Goal: Information Seeking & Learning: Learn about a topic

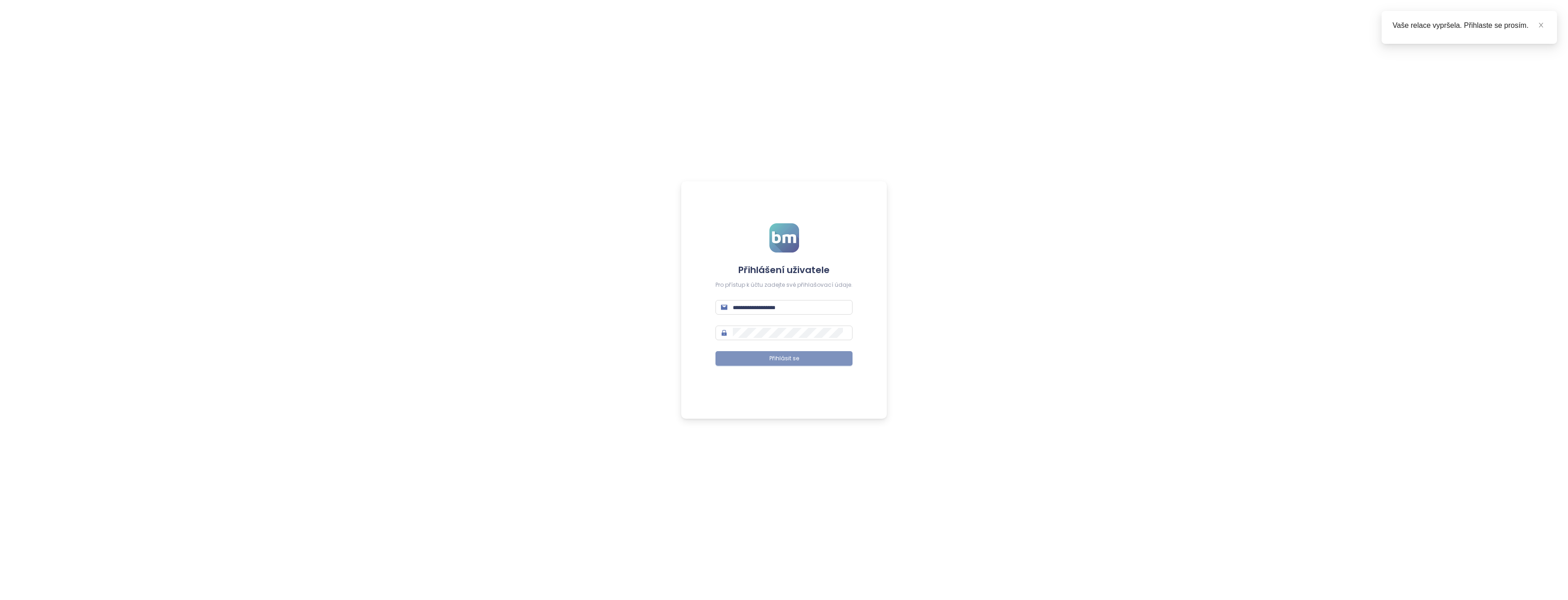
type input "**********"
click at [786, 360] on span "Přihlásit se" at bounding box center [784, 358] width 30 height 9
type input "**********"
click at [825, 360] on button "Přihlásit se" at bounding box center [784, 358] width 137 height 15
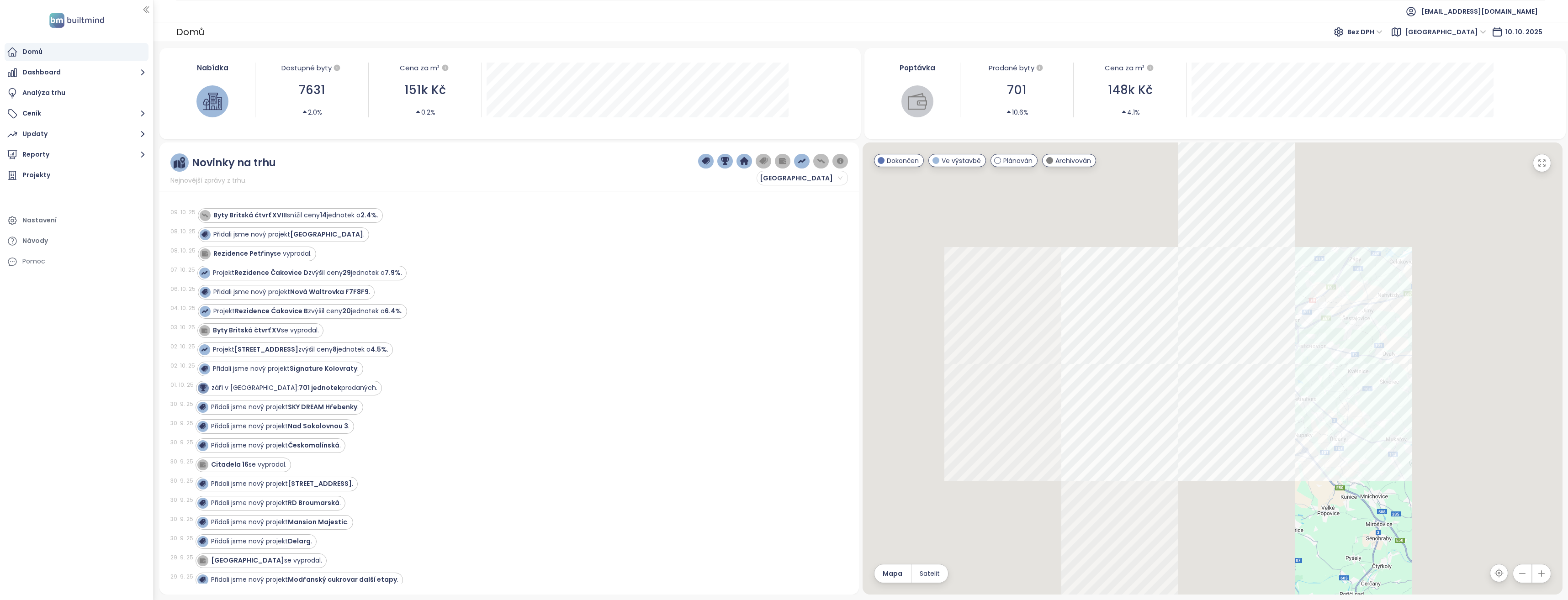
click at [496, 356] on div "Projekt Slavíkova 6 zvýšil ceny 8 jednotek o 4.5% ." at bounding box center [517, 350] width 640 height 15
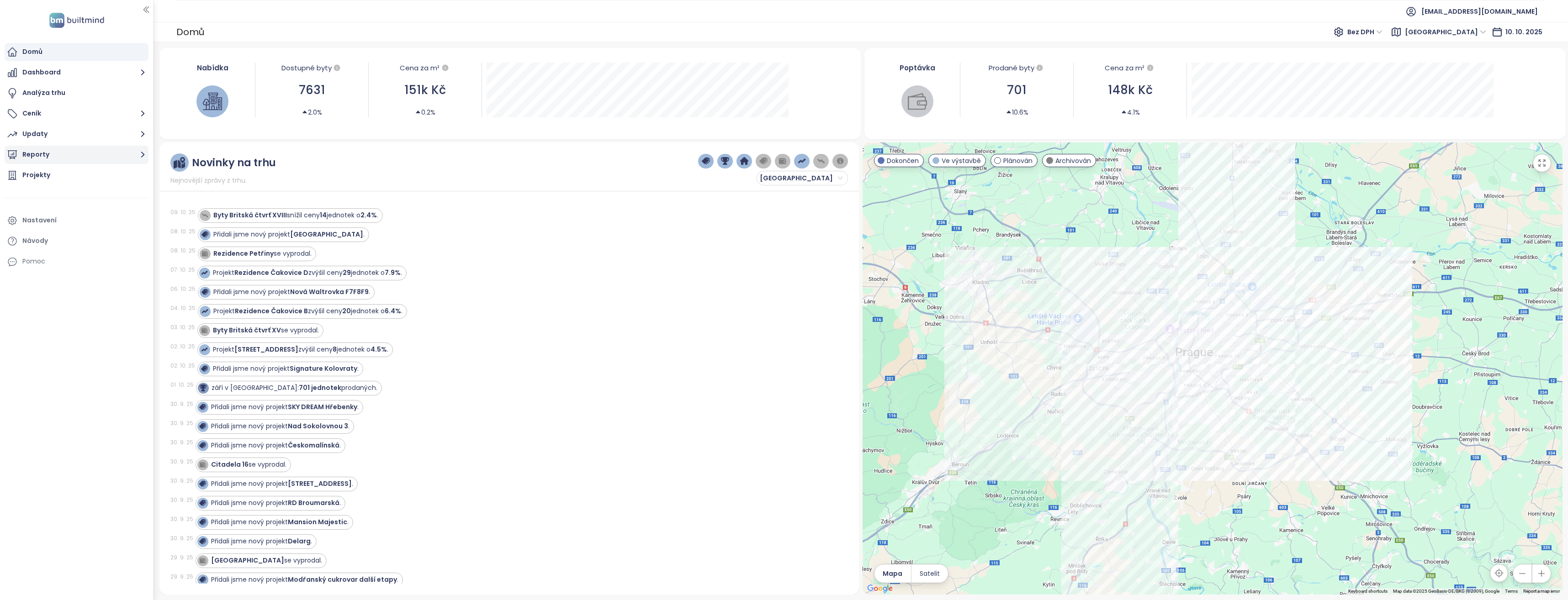
click at [141, 154] on icon "button" at bounding box center [143, 155] width 11 height 11
click at [39, 191] on div "[GEOGRAPHIC_DATA]" at bounding box center [62, 193] width 67 height 11
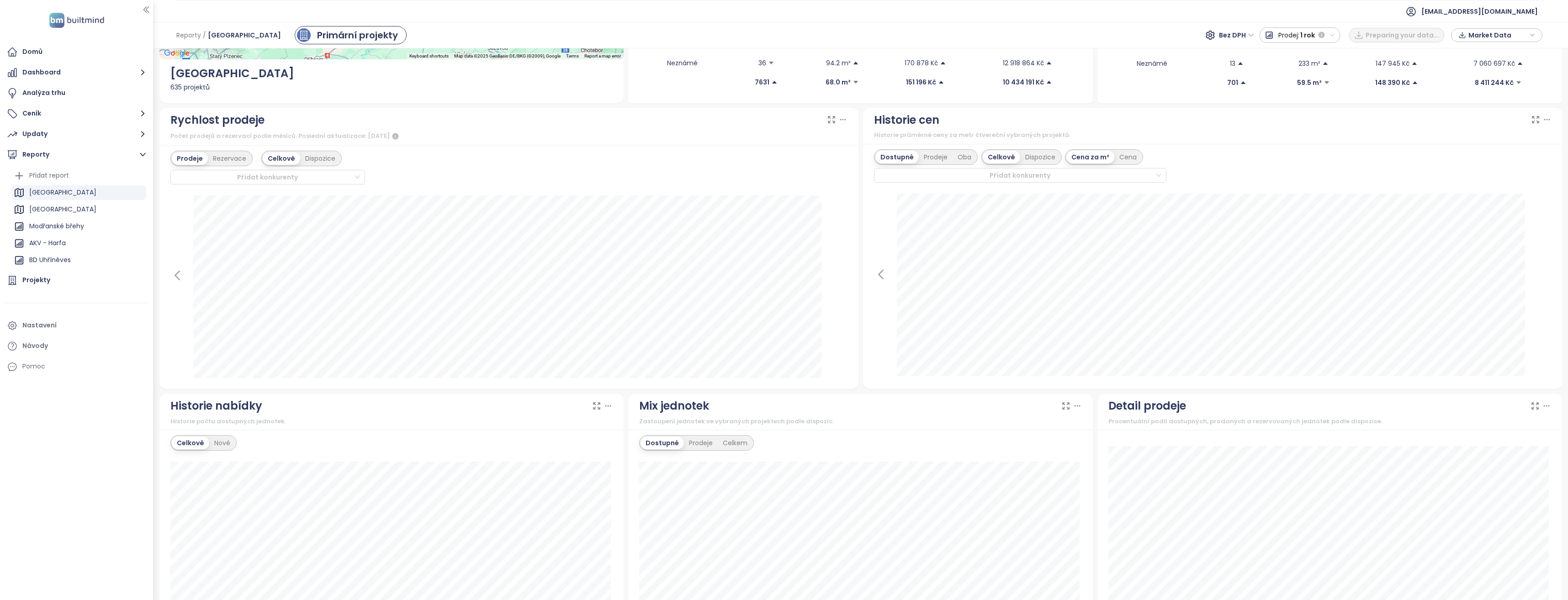
scroll to position [44, 0]
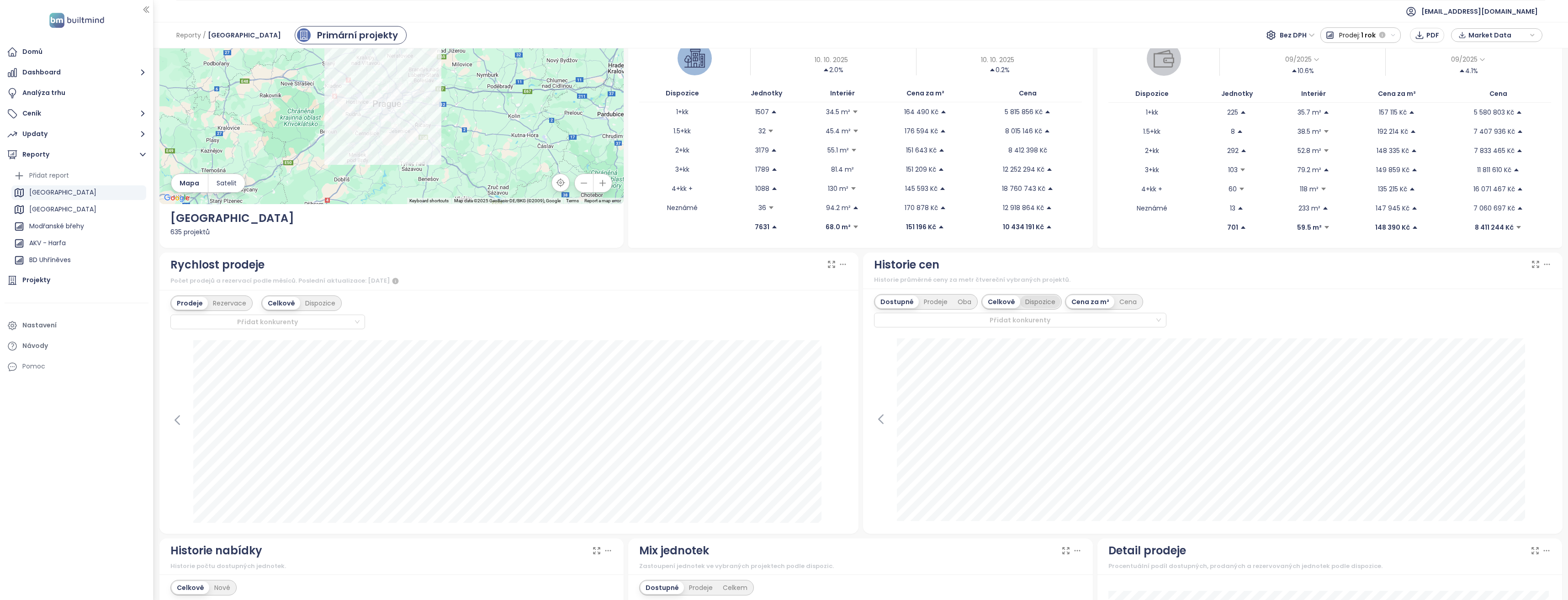
click at [1027, 302] on div "Dispozice" at bounding box center [1040, 302] width 40 height 13
click at [1198, 263] on div "Historie cen" at bounding box center [1213, 265] width 678 height 18
click at [936, 298] on div "Prodeje" at bounding box center [936, 302] width 34 height 13
click at [893, 300] on div "Dostupné" at bounding box center [896, 302] width 41 height 13
click at [1519, 306] on span "PNG" at bounding box center [1519, 311] width 15 height 10
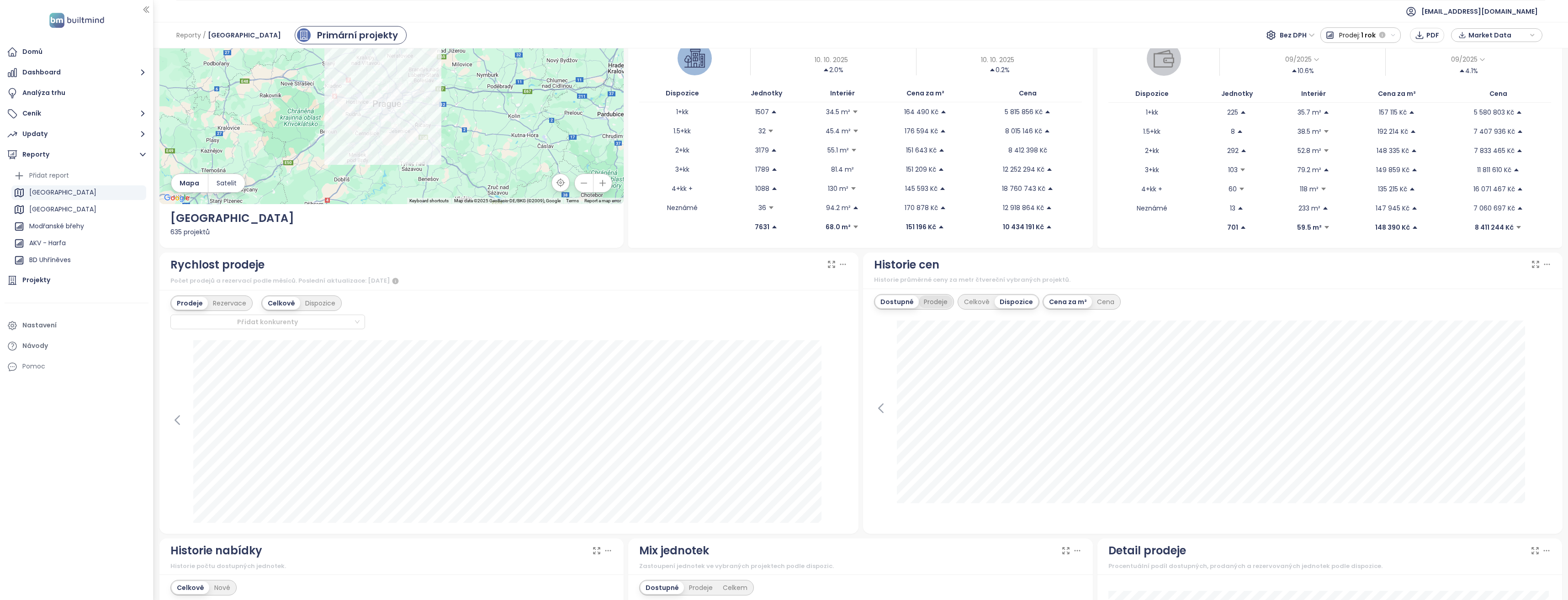
click at [941, 303] on div "Prodeje" at bounding box center [936, 302] width 34 height 13
click at [1531, 263] on icon at bounding box center [1535, 264] width 9 height 9
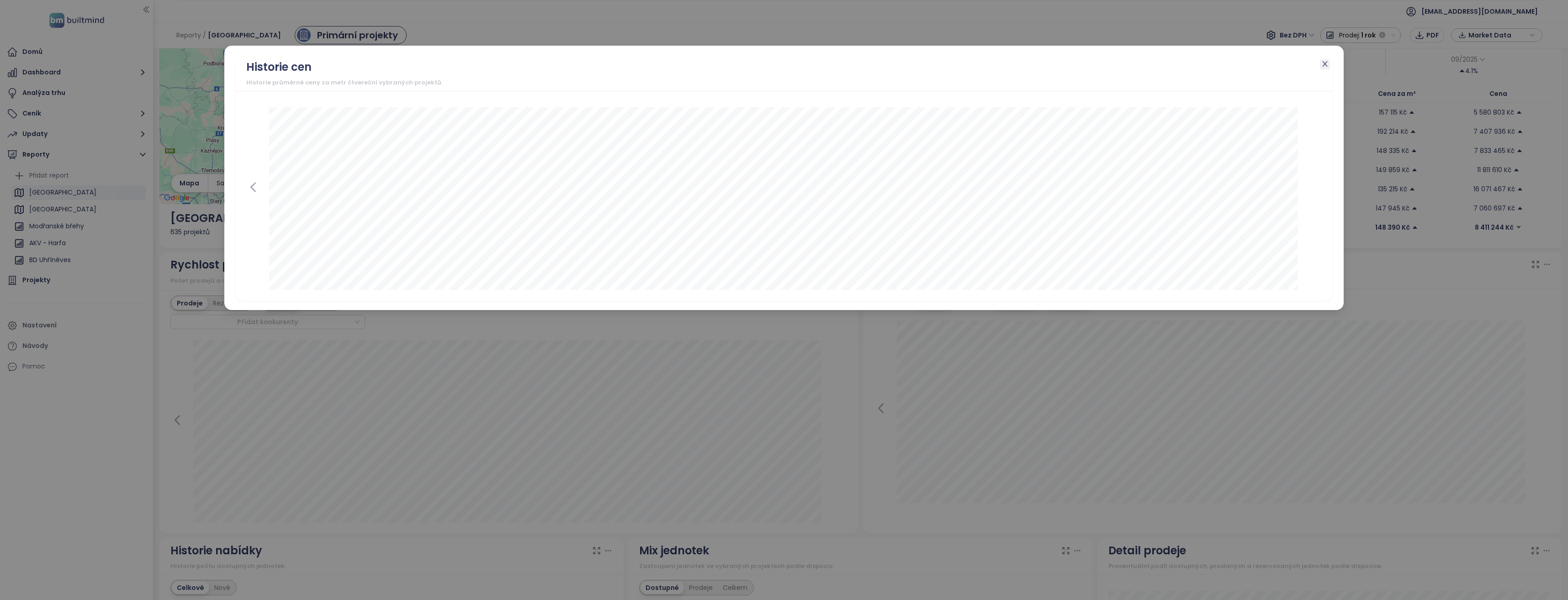
click at [1330, 62] on span "Close" at bounding box center [1325, 65] width 10 height 10
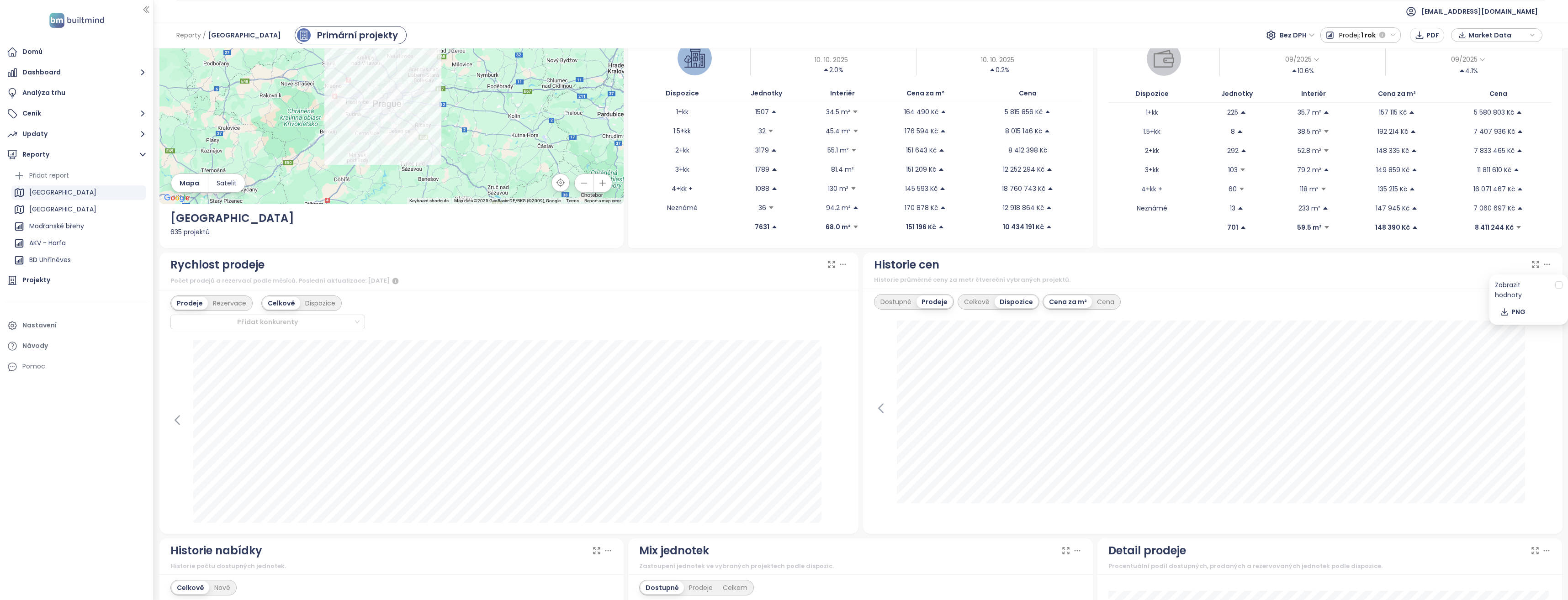
click at [1545, 265] on icon at bounding box center [1547, 265] width 5 height 1
click at [1527, 305] on button "PNG" at bounding box center [1529, 312] width 68 height 15
click at [150, 234] on div "Domů Dashboard Analýza trhu Ceník Updaty Reporty Přidat report Praha Středočesk…" at bounding box center [77, 209] width 153 height 333
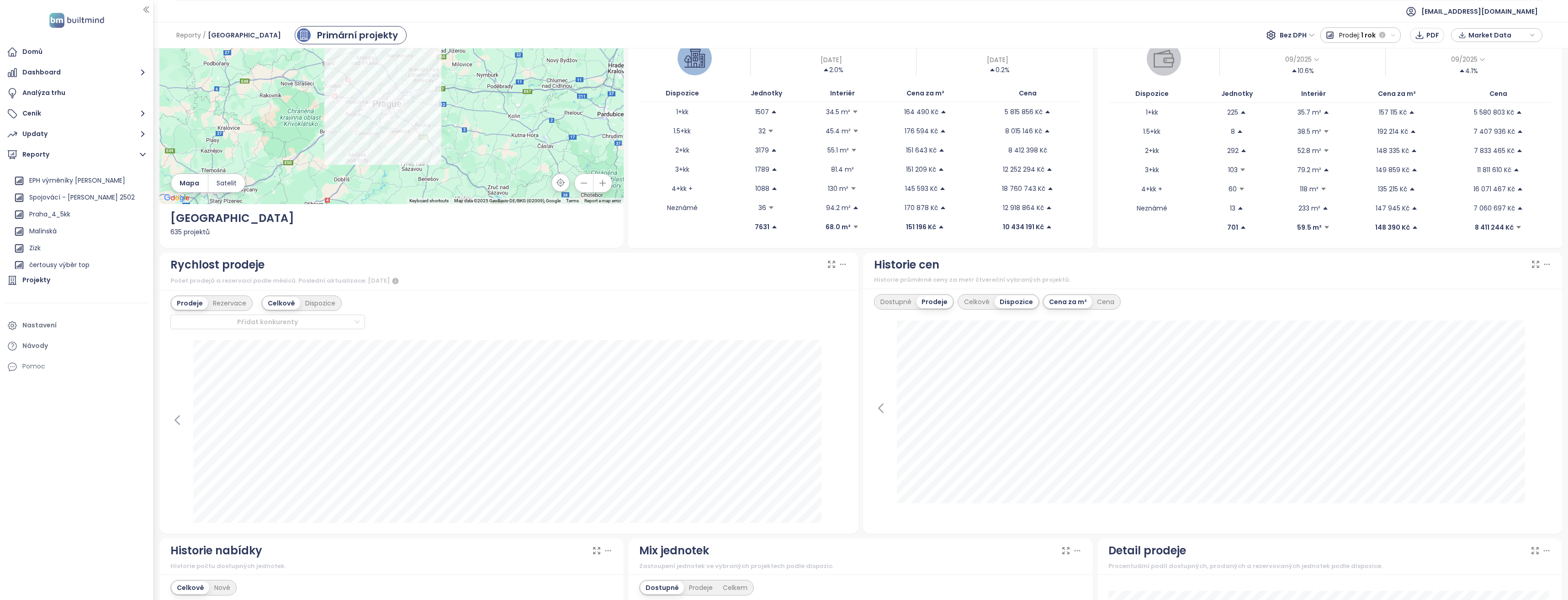
scroll to position [702, 0]
click at [54, 248] on div "Finep Chodov" at bounding box center [51, 252] width 44 height 11
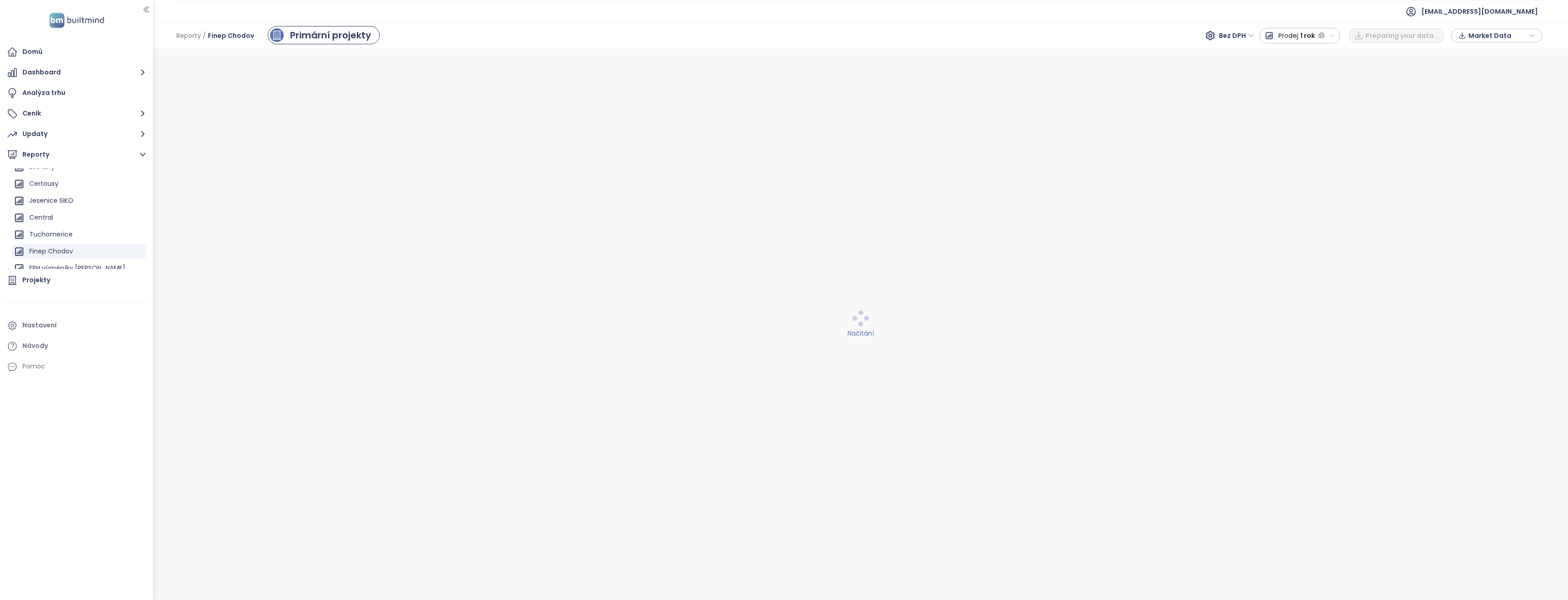
scroll to position [0, 0]
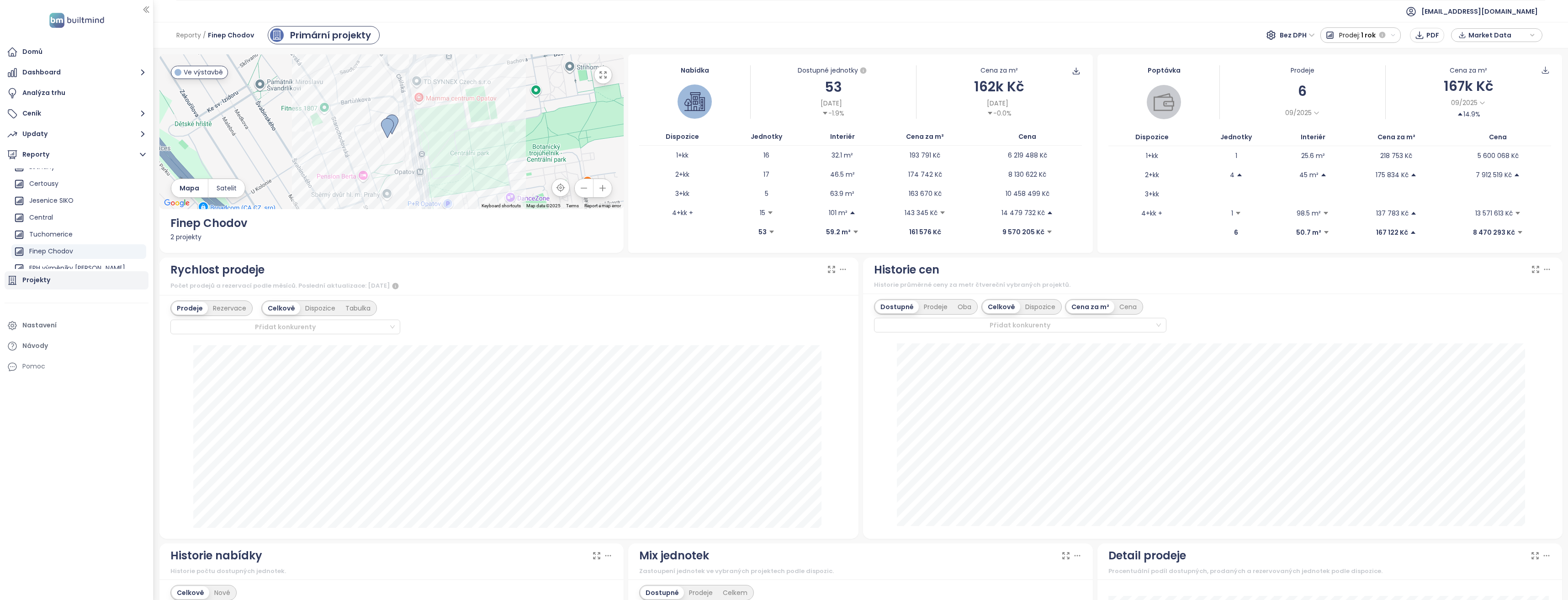
click at [34, 280] on div "Projekty" at bounding box center [36, 280] width 28 height 11
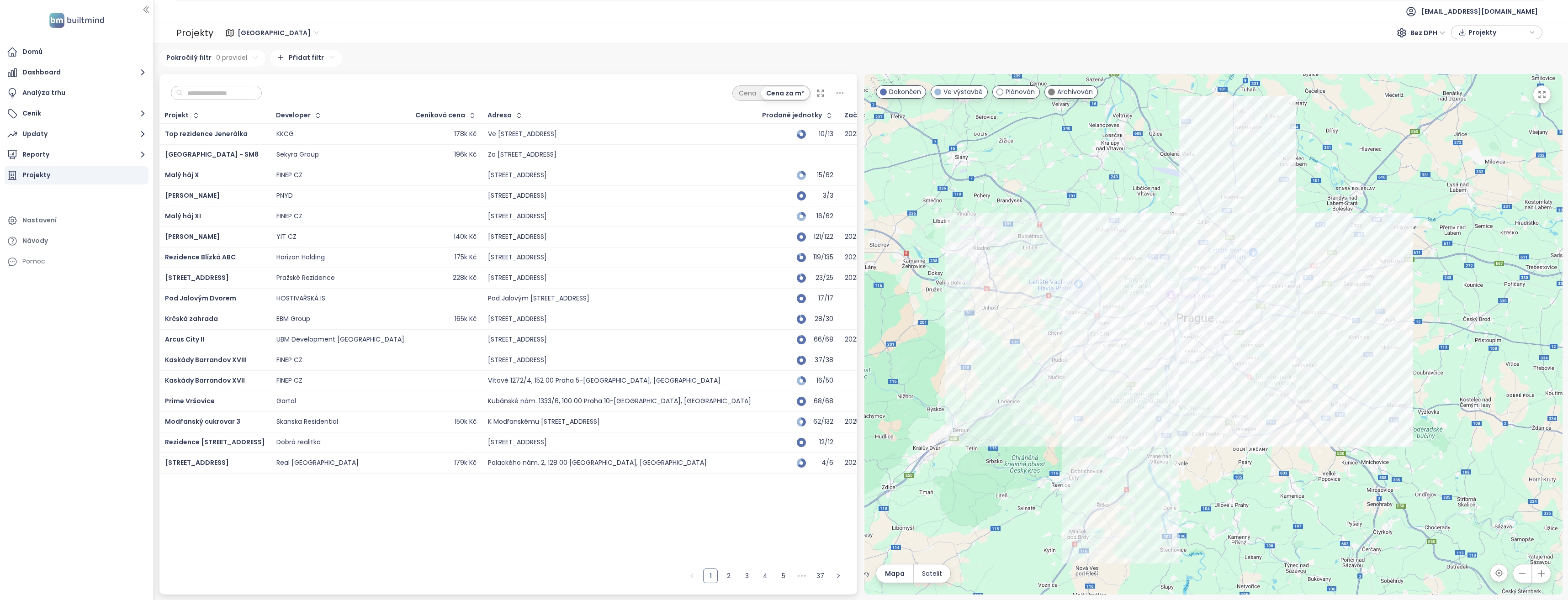
click at [195, 92] on input "text" at bounding box center [220, 93] width 74 height 14
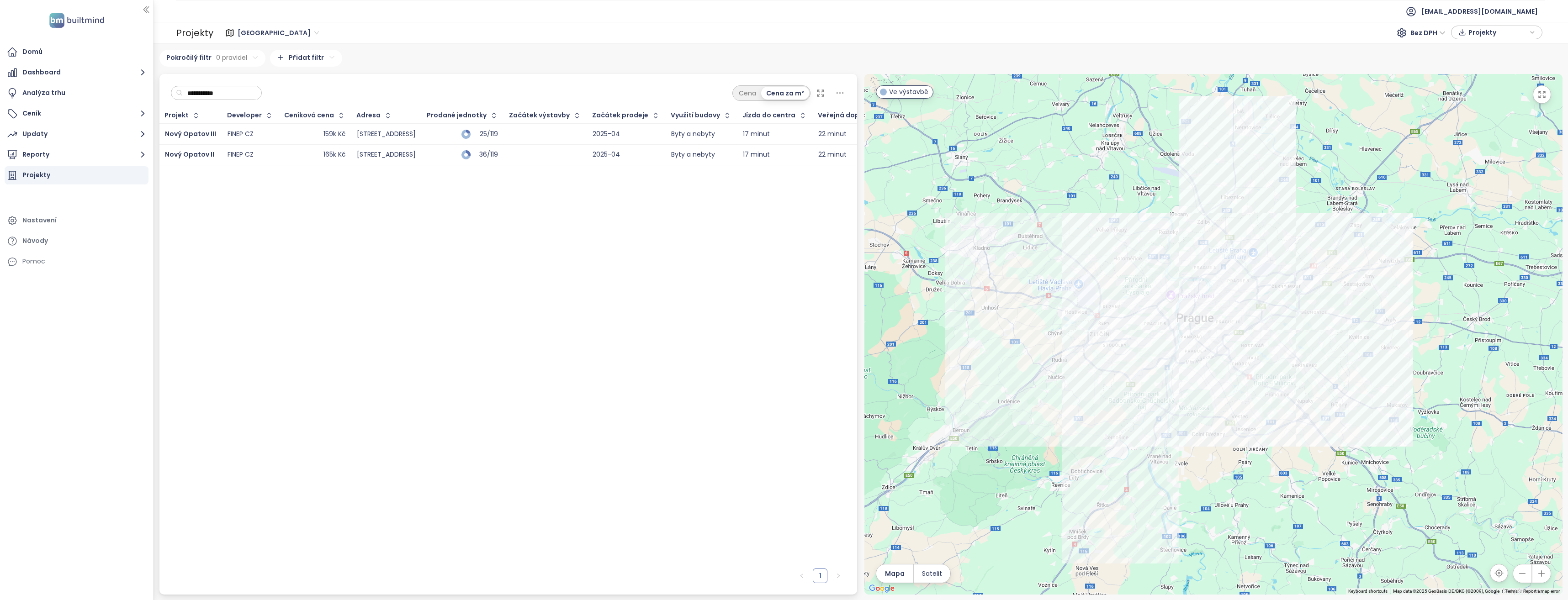
type input "**********"
click at [468, 260] on div "Projekt Developer Ceníková cena Adresa Prodané jednotky Začátek výstavby Začáte…" at bounding box center [508, 336] width 698 height 456
